Goal: Browse casually: Explore the website without a specific task or goal

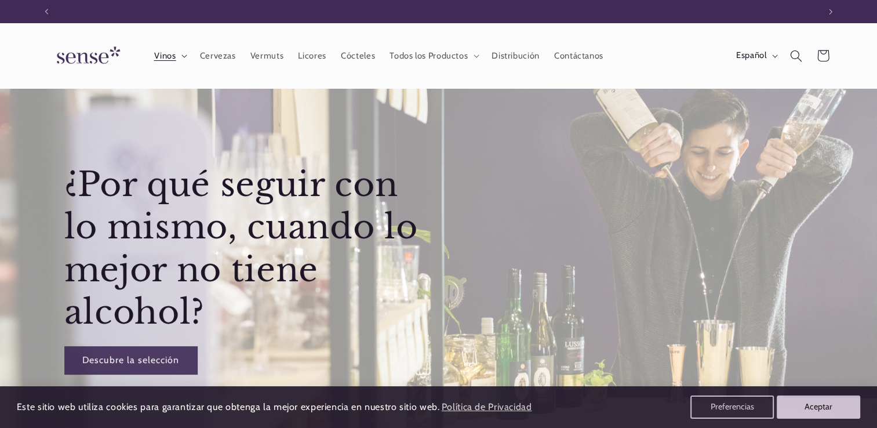
scroll to position [0, 772]
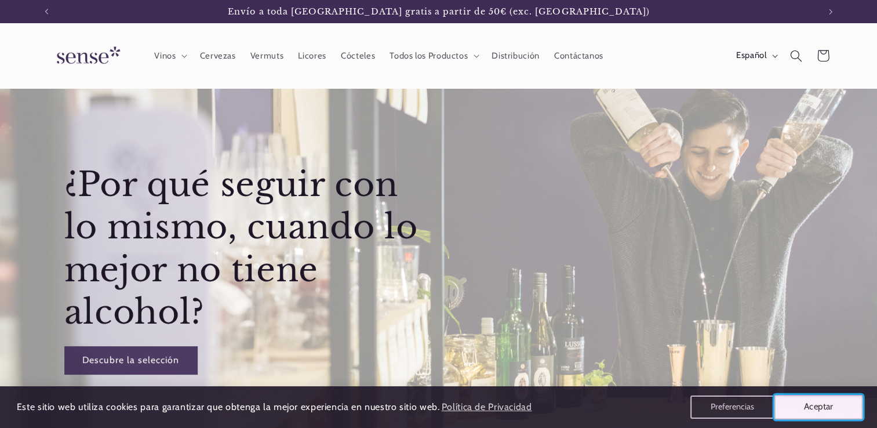
click at [815, 415] on button "Aceptar" at bounding box center [818, 407] width 89 height 24
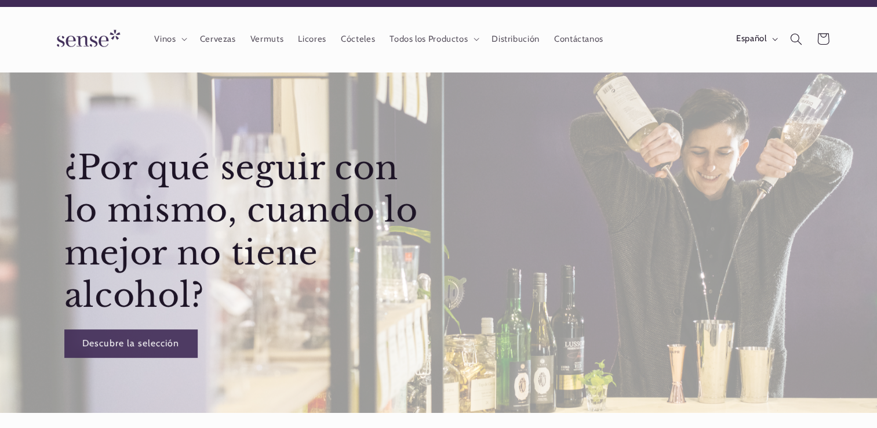
scroll to position [0, 0]
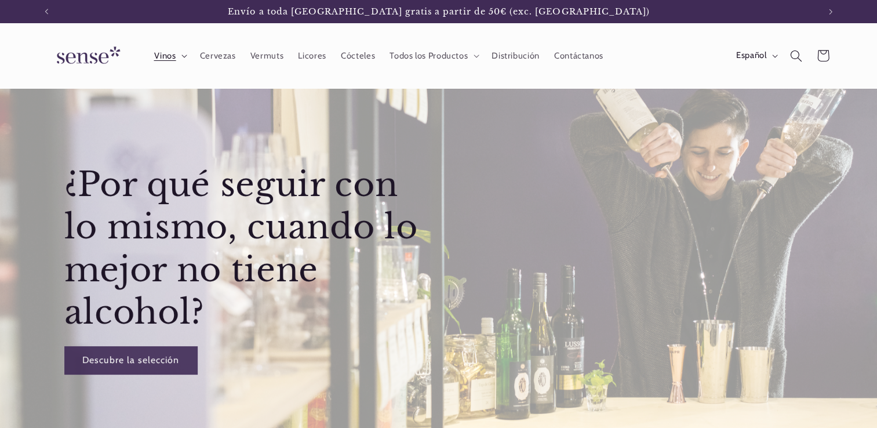
click at [184, 56] on icon at bounding box center [184, 55] width 6 height 3
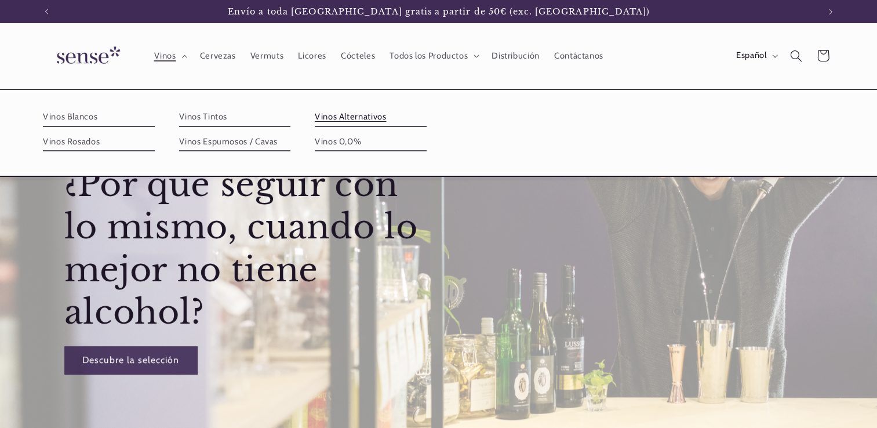
click at [352, 117] on link "Vinos Alternativos" at bounding box center [371, 117] width 112 height 19
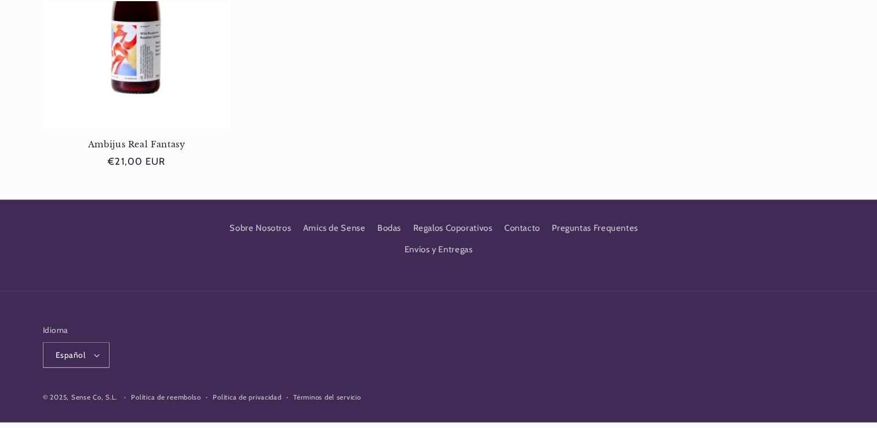
scroll to position [828, 0]
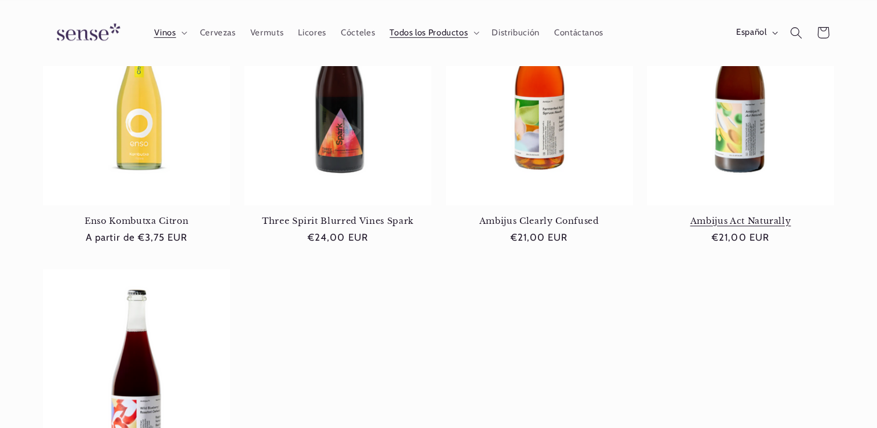
click at [740, 216] on link "Ambijus Act Naturally" at bounding box center [740, 221] width 187 height 10
click at [267, 30] on span "Vermuts" at bounding box center [266, 32] width 33 height 11
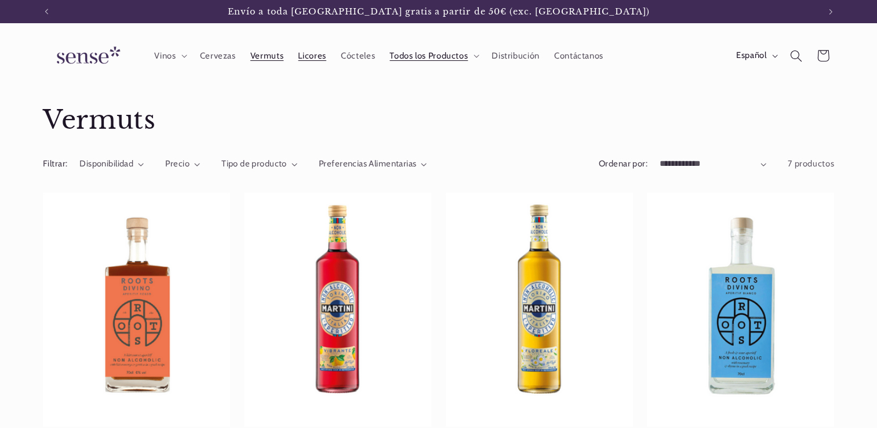
click at [308, 57] on span "Licores" at bounding box center [312, 55] width 28 height 11
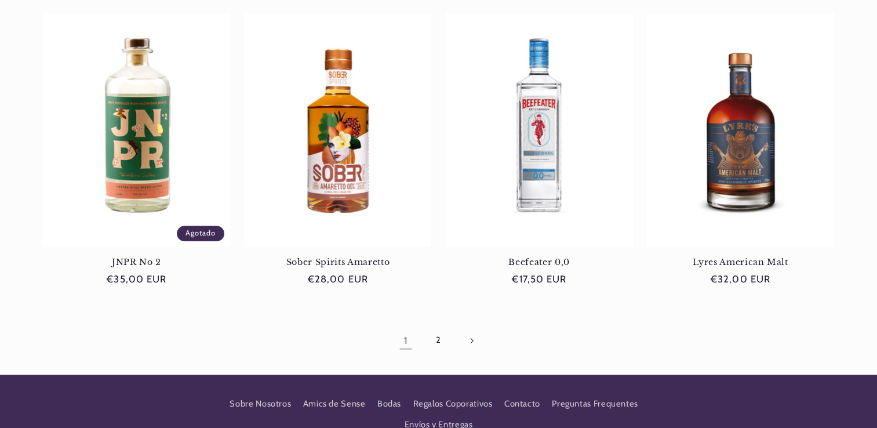
scroll to position [1097, 0]
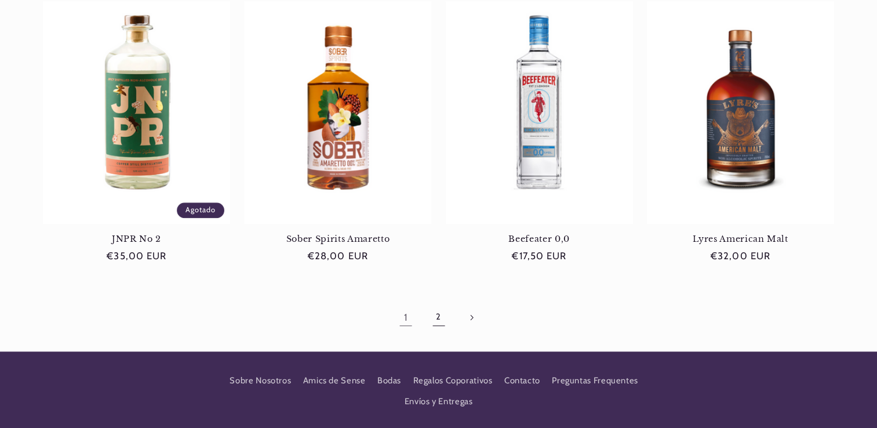
click at [436, 318] on link "2" at bounding box center [438, 317] width 27 height 27
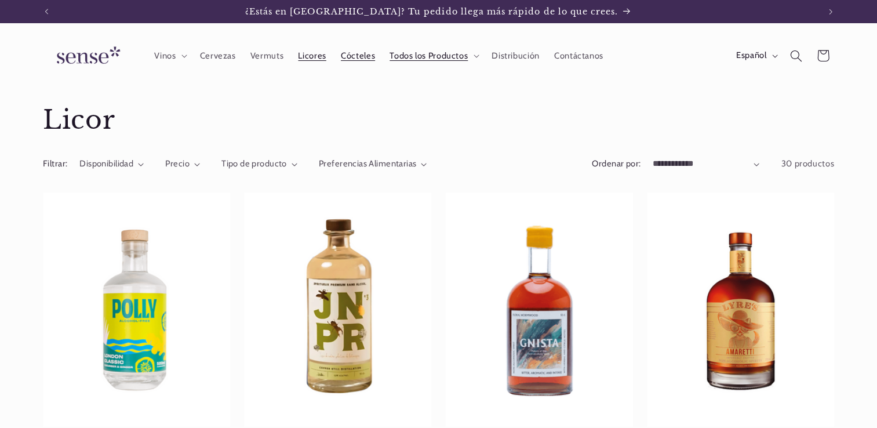
click at [352, 52] on span "Cócteles" at bounding box center [358, 55] width 34 height 11
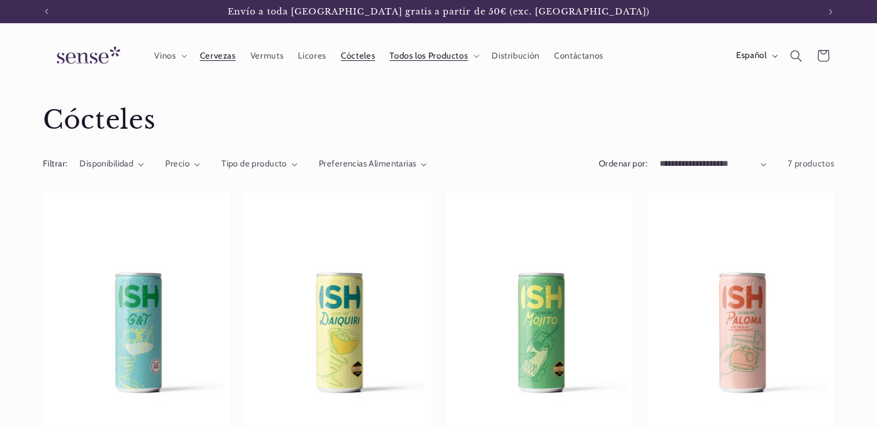
click at [213, 54] on span "Cervezas" at bounding box center [218, 55] width 36 height 11
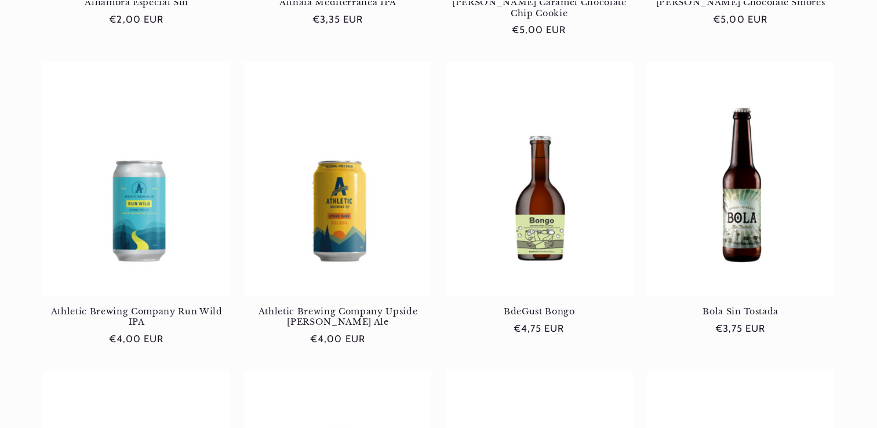
scroll to position [1122, 0]
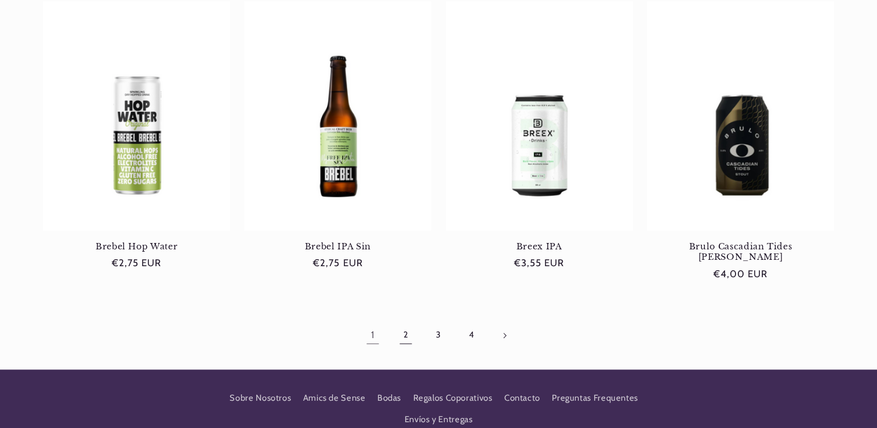
click at [406, 322] on link "2" at bounding box center [405, 335] width 27 height 27
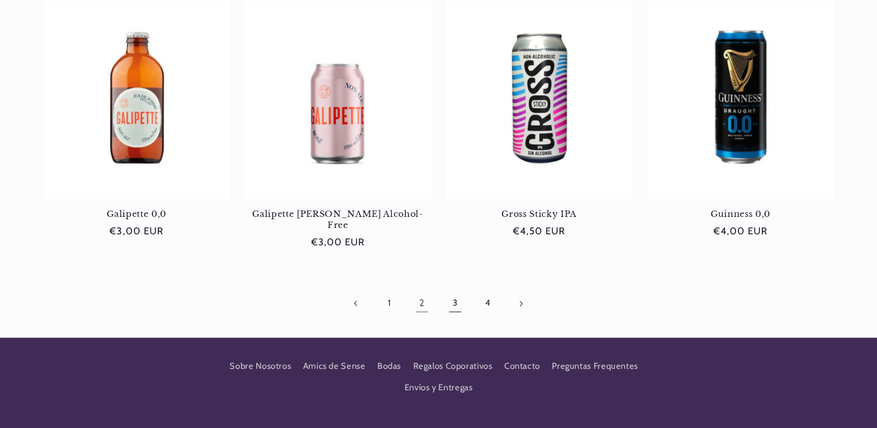
click at [454, 290] on link "3" at bounding box center [455, 303] width 27 height 27
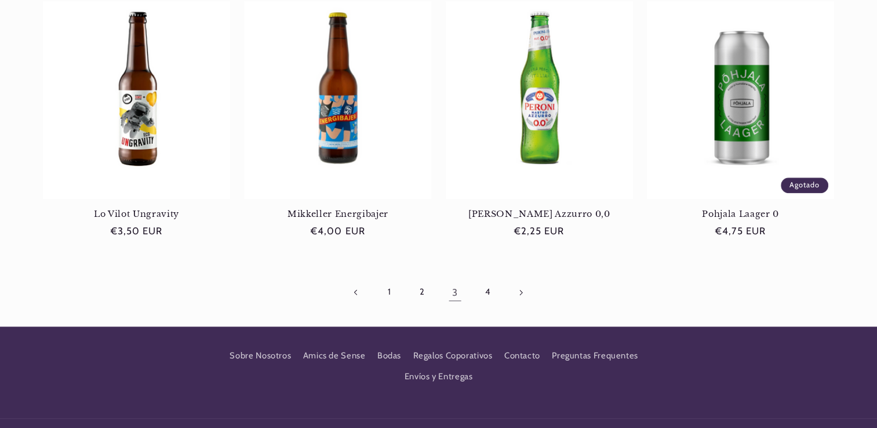
scroll to position [0, 772]
click at [488, 292] on link "4" at bounding box center [487, 292] width 27 height 27
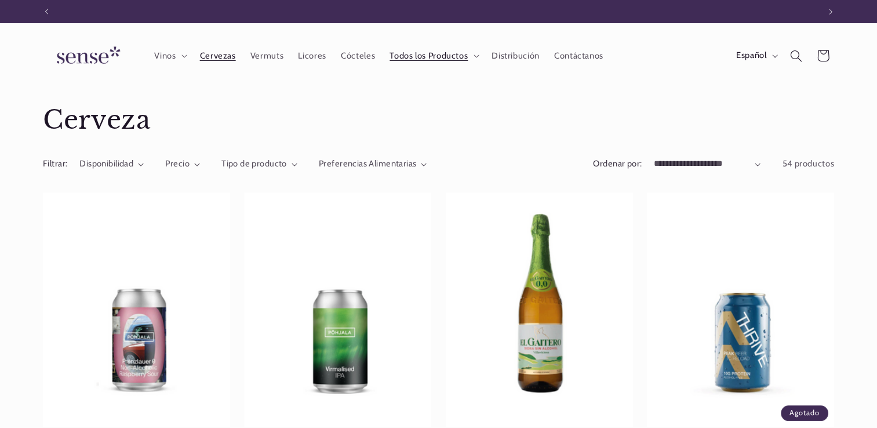
scroll to position [0, 772]
